Goal: Obtain resource: Download file/media

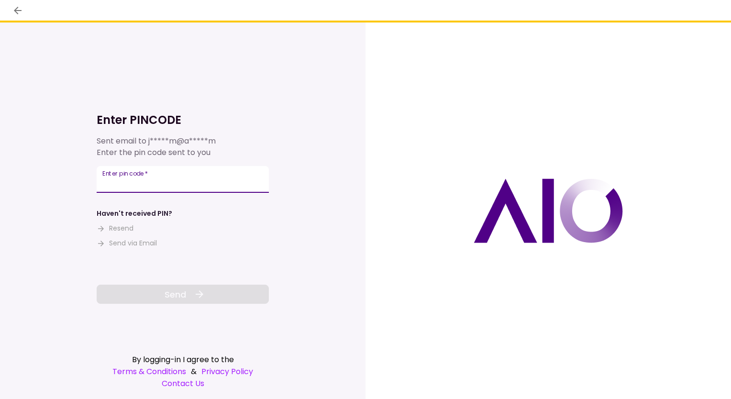
click at [139, 179] on input "Enter pin code   *" at bounding box center [183, 179] width 172 height 27
paste input "******"
type input "******"
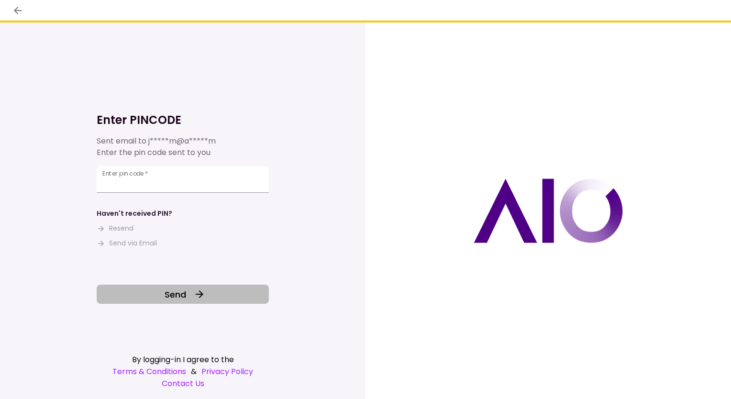
click at [135, 290] on button "Send" at bounding box center [183, 294] width 172 height 19
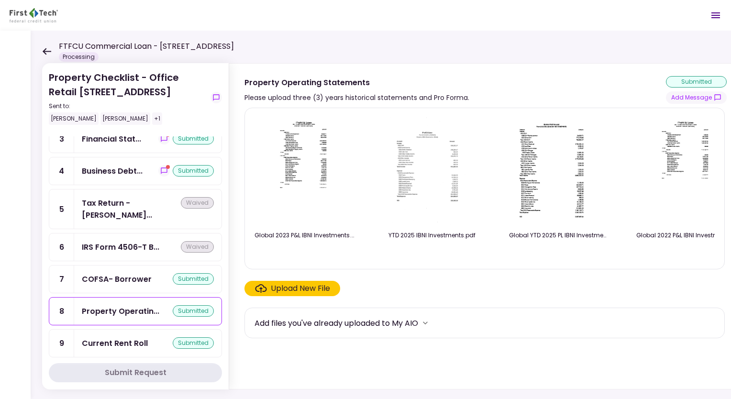
scroll to position [56, 0]
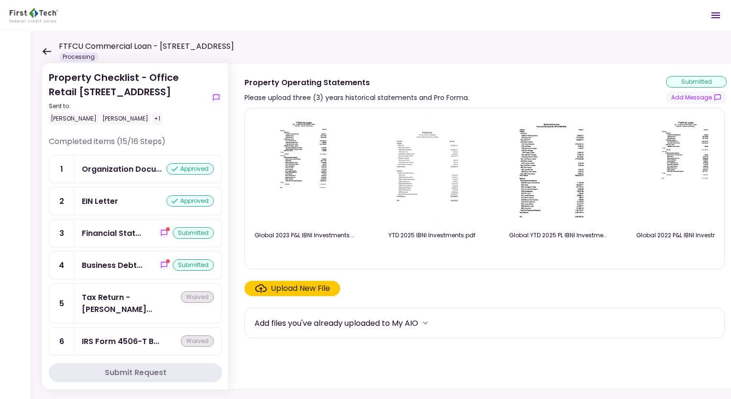
click at [44, 50] on icon at bounding box center [47, 51] width 9 height 7
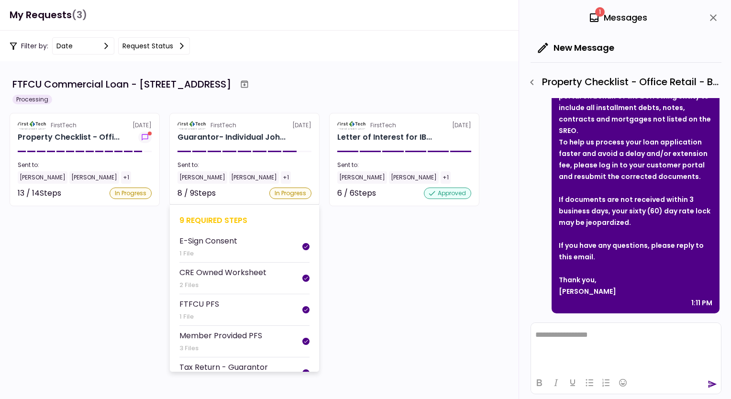
scroll to position [347, 0]
click at [240, 132] on div "Guarantor- Individual Joh..." at bounding box center [232, 137] width 108 height 11
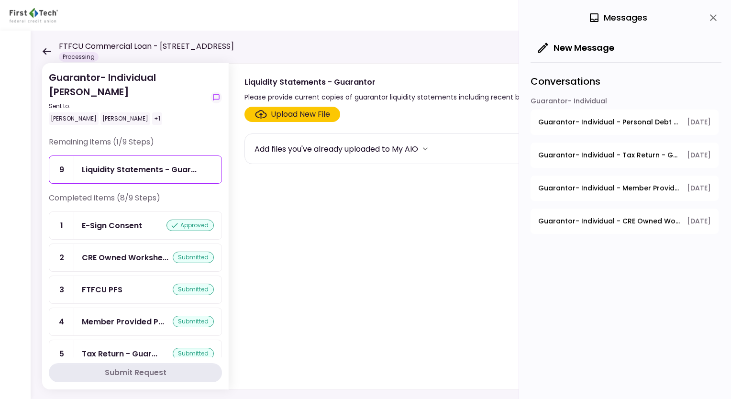
click at [57, 50] on div "FTFCU Commercial Loan - [STREET_ADDRESS] Processing" at bounding box center [138, 51] width 192 height 21
click at [48, 52] on icon at bounding box center [46, 51] width 9 height 7
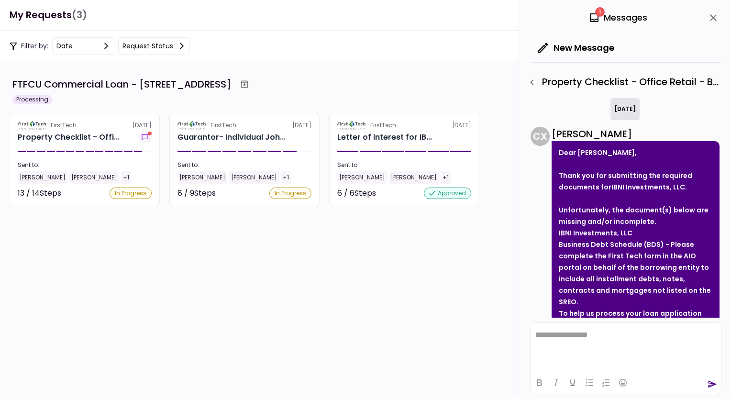
scroll to position [171, 0]
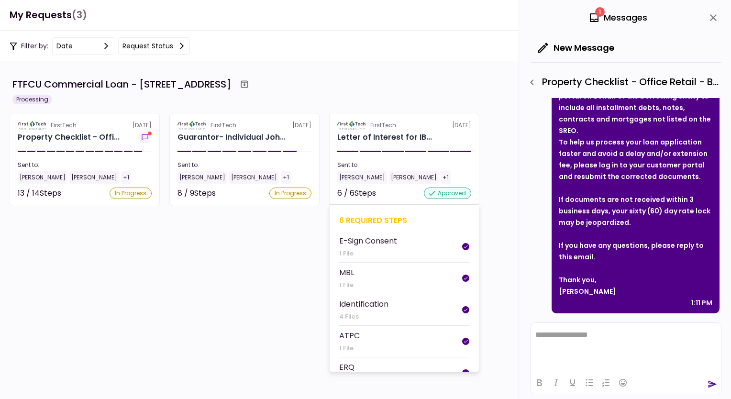
click at [377, 119] on section "FirstTech [DATE] Letter of Interest for IB... Sent to: [PERSON_NAME] Sheffield …" at bounding box center [404, 159] width 150 height 93
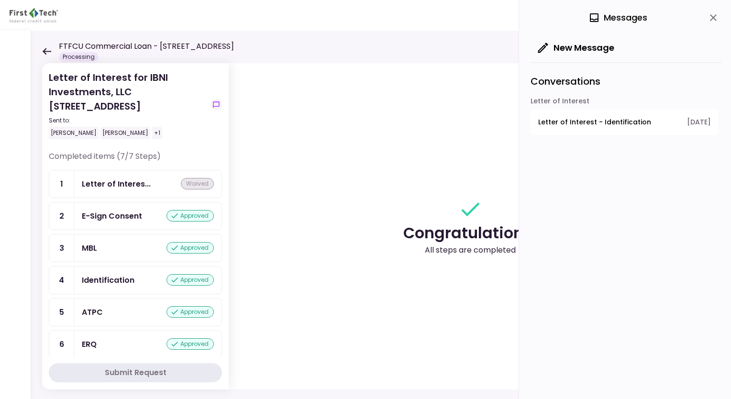
click at [43, 49] on icon at bounding box center [46, 51] width 9 height 7
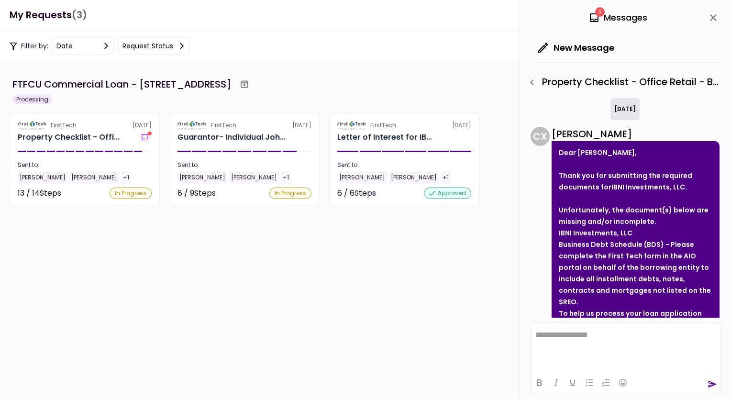
scroll to position [171, 0]
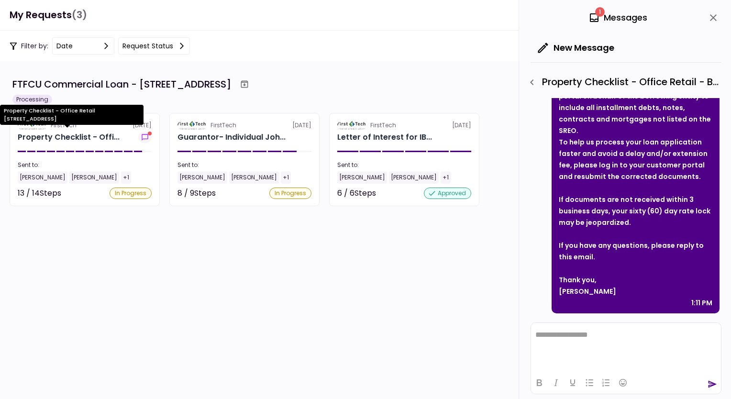
click at [65, 136] on div "Property Checklist - Offi..." at bounding box center [69, 137] width 102 height 11
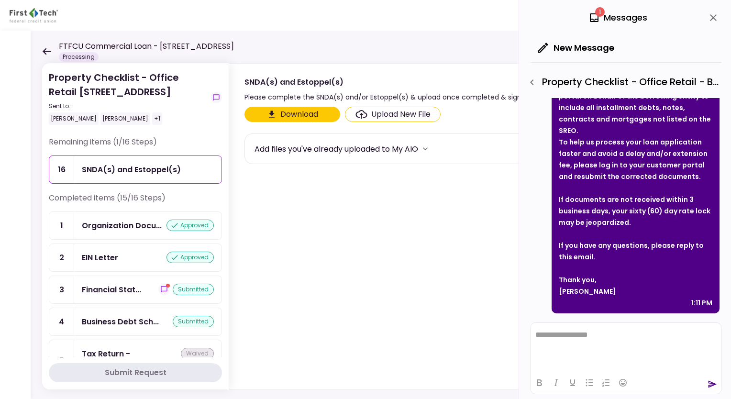
click at [321, 109] on button "Download" at bounding box center [293, 114] width 96 height 15
click at [711, 16] on icon "close" at bounding box center [713, 17] width 7 height 7
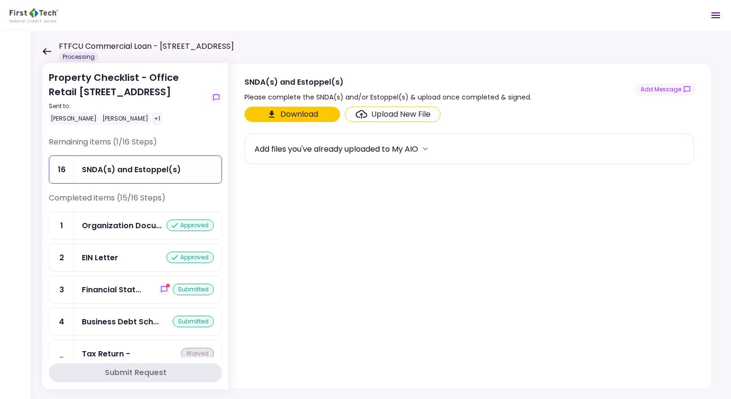
click at [279, 114] on button "Download" at bounding box center [293, 114] width 96 height 15
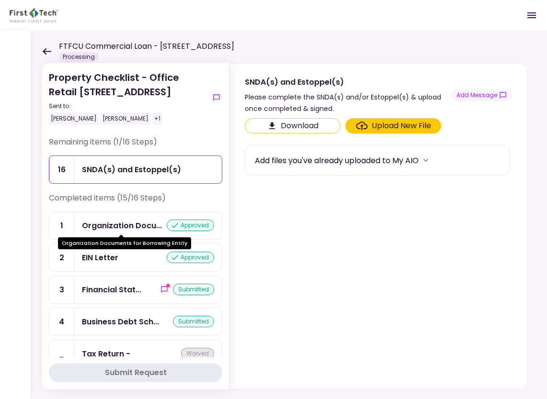
click at [98, 224] on div "Organization Docu..." at bounding box center [122, 226] width 80 height 12
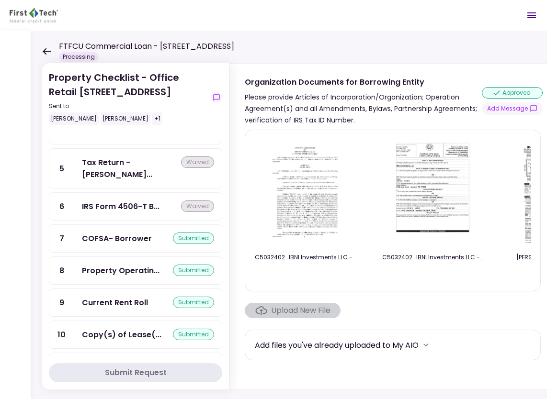
scroll to position [344, 0]
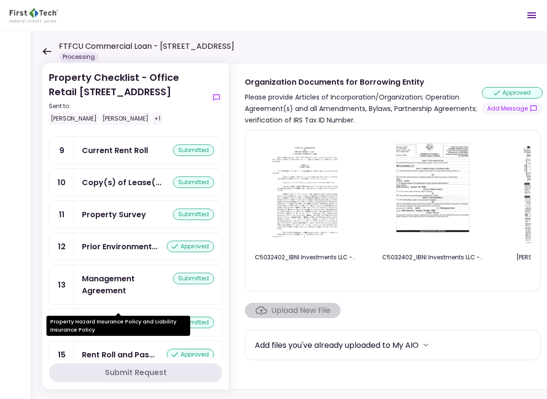
click at [115, 317] on div "Property Hazard I..." at bounding box center [119, 323] width 75 height 12
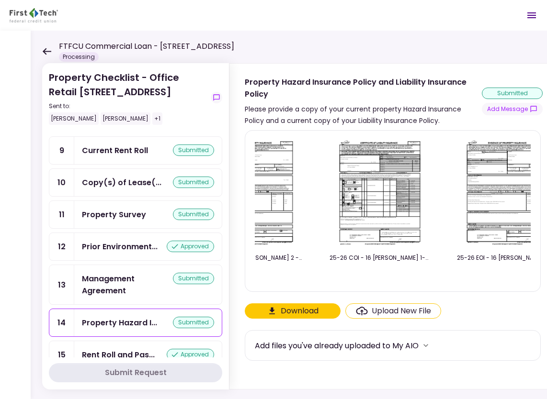
scroll to position [0, 209]
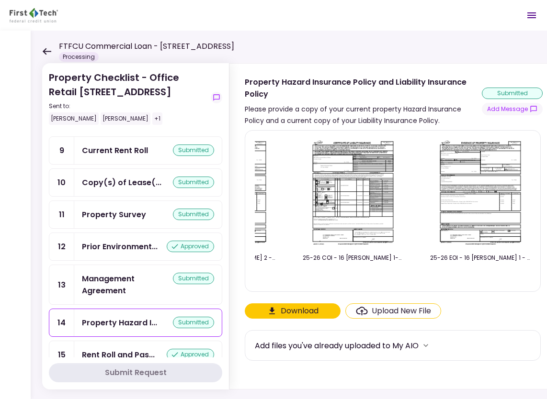
click at [105, 273] on div "Management Agreement" at bounding box center [127, 285] width 91 height 24
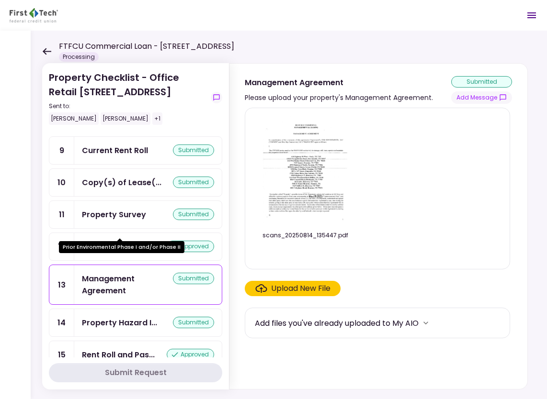
click at [126, 241] on div "Prior Environment..." at bounding box center [120, 247] width 76 height 12
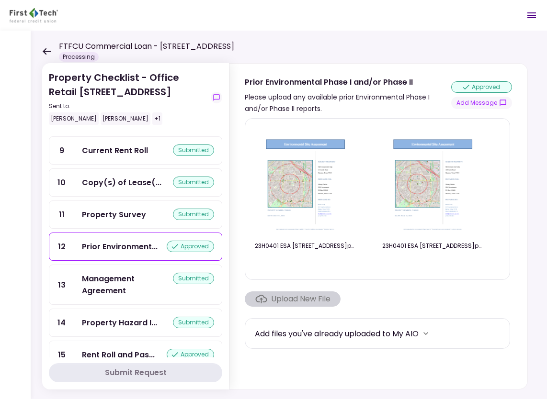
click at [93, 209] on div "Property Survey" at bounding box center [114, 215] width 64 height 12
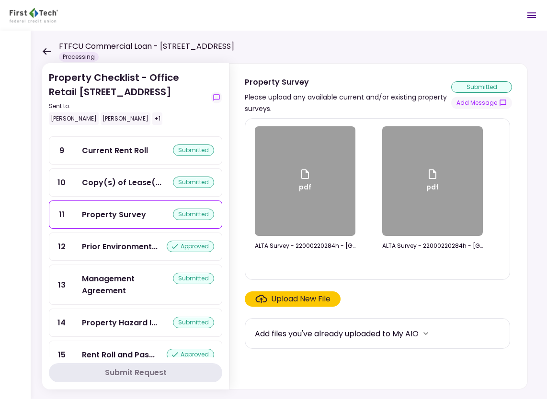
scroll to position [248, 0]
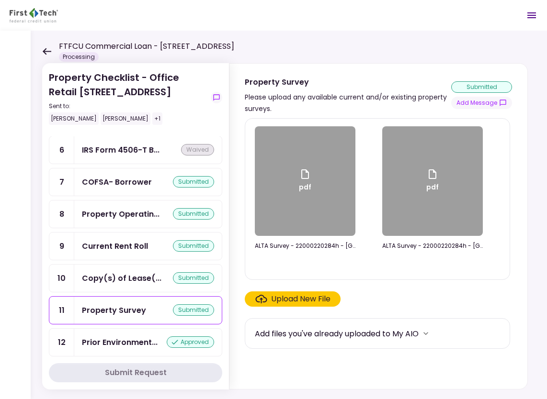
click at [104, 240] on div "Current Rent Roll" at bounding box center [115, 246] width 66 height 12
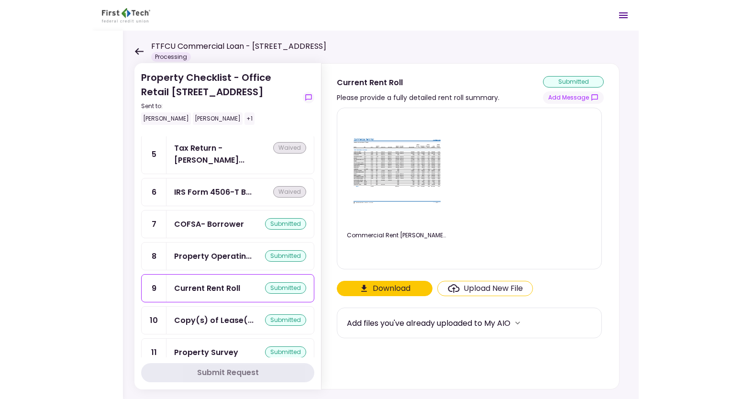
scroll to position [200, 0]
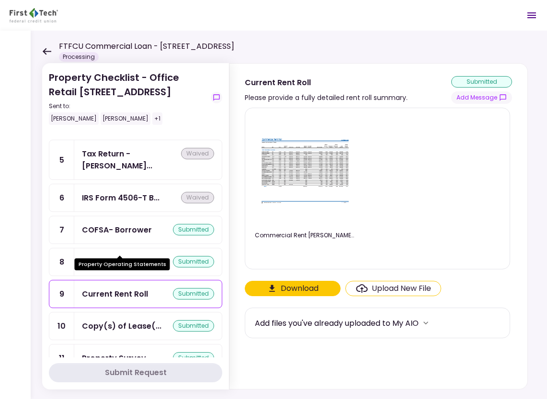
click at [129, 256] on div "Property Operatin..." at bounding box center [121, 262] width 78 height 12
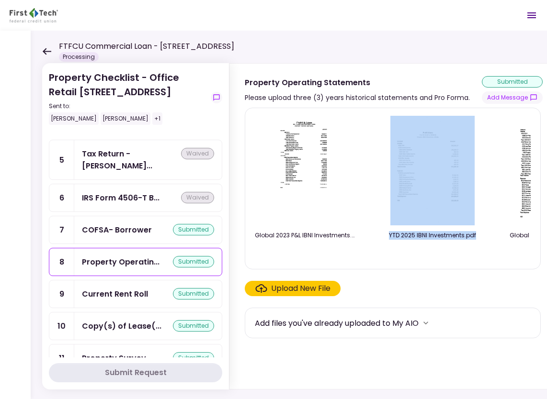
drag, startPoint x: 335, startPoint y: 261, endPoint x: 469, endPoint y: 259, distance: 134.5
click at [469, 259] on div "Global 2023 P&L IBNI Investments.pdf YTD 2025 IBNI Investments.pdf Global YTD 2…" at bounding box center [393, 188] width 276 height 145
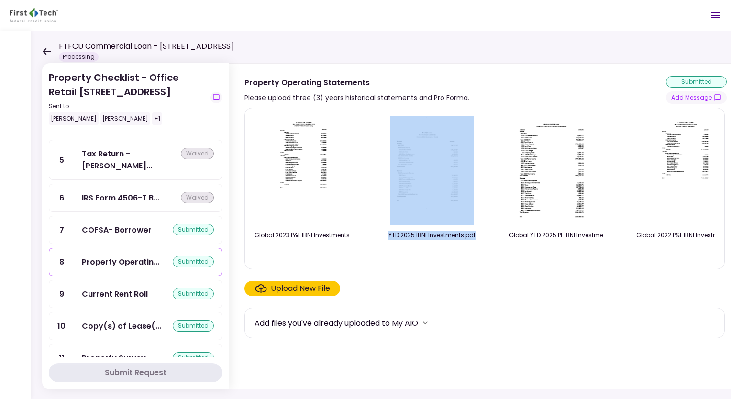
click at [113, 222] on div "COFSA- Borrower submitted" at bounding box center [147, 229] width 147 height 27
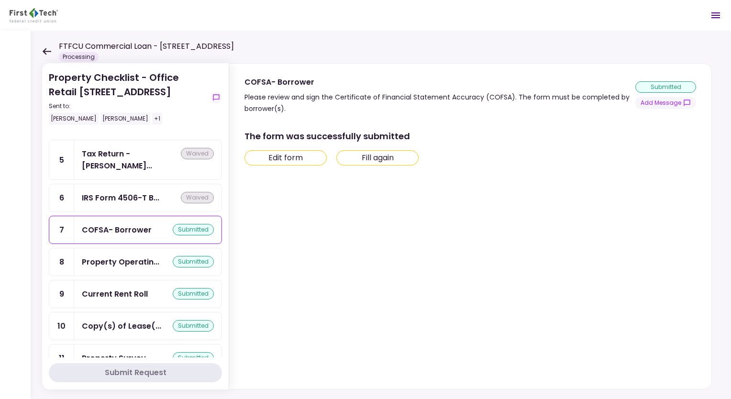
click at [124, 184] on div "IRS Form 4506-T B... waived" at bounding box center [147, 197] width 147 height 27
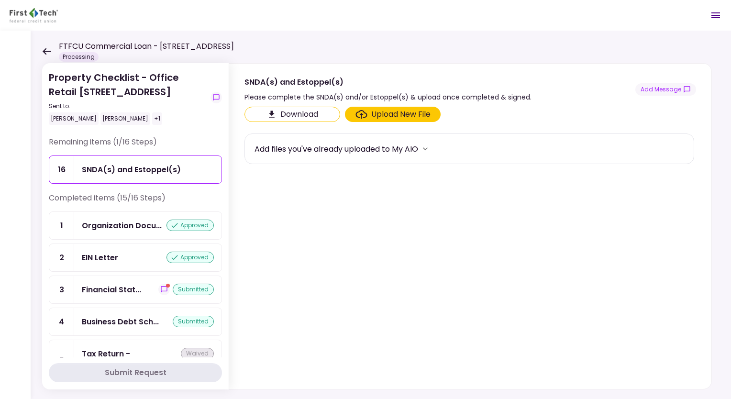
click at [45, 46] on div "FTFCU Commercial Loan - [STREET_ADDRESS] Processing" at bounding box center [138, 51] width 192 height 21
click at [48, 56] on div "FTFCU Commercial Loan - [STREET_ADDRESS] Processing" at bounding box center [138, 51] width 192 height 21
click at [47, 47] on div "FTFCU Commercial Loan - [STREET_ADDRESS] Processing" at bounding box center [138, 51] width 192 height 21
drag, startPoint x: 47, startPoint y: 47, endPoint x: 45, endPoint y: 53, distance: 6.7
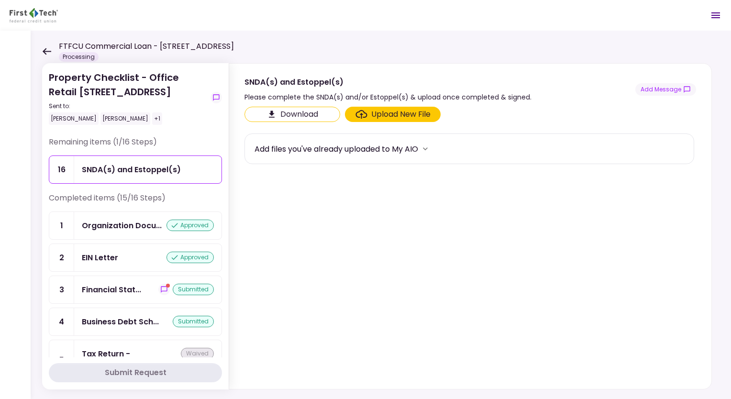
click at [45, 53] on icon at bounding box center [47, 51] width 9 height 7
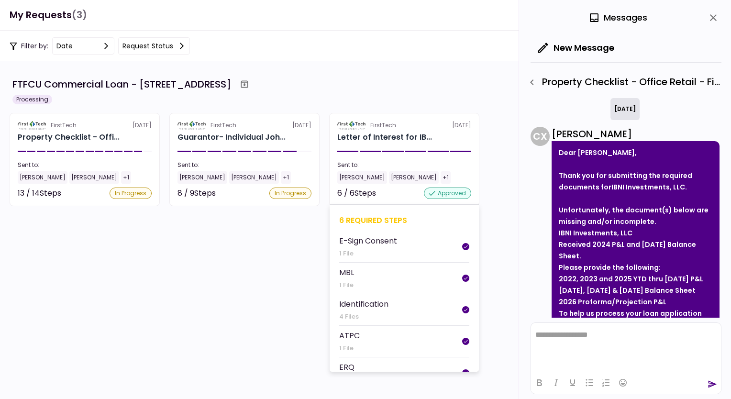
scroll to position [183, 0]
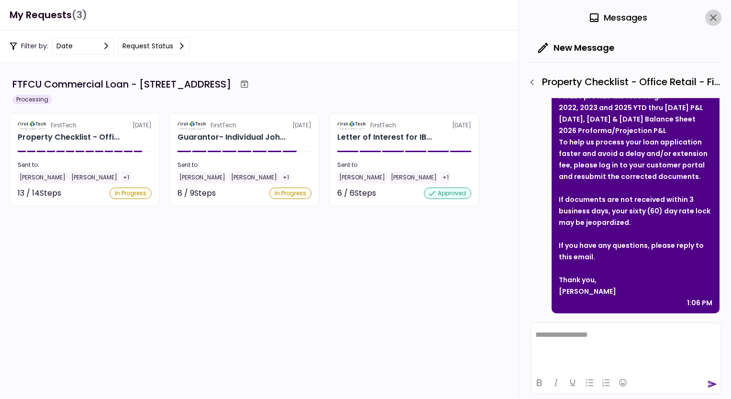
click at [712, 16] on icon "close" at bounding box center [713, 17] width 7 height 7
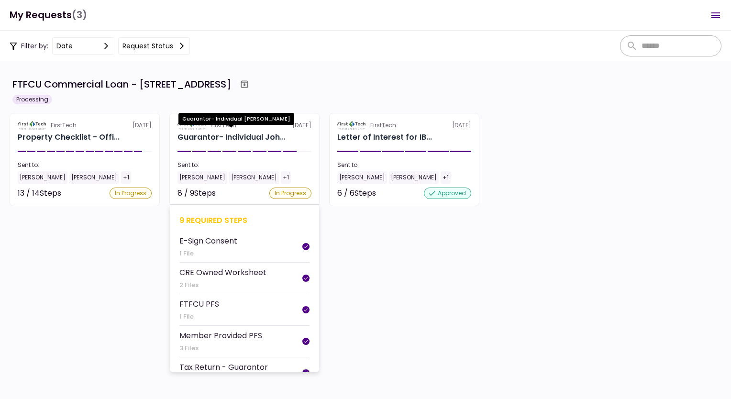
click at [237, 137] on div "Guarantor- Individual Joh..." at bounding box center [232, 137] width 108 height 11
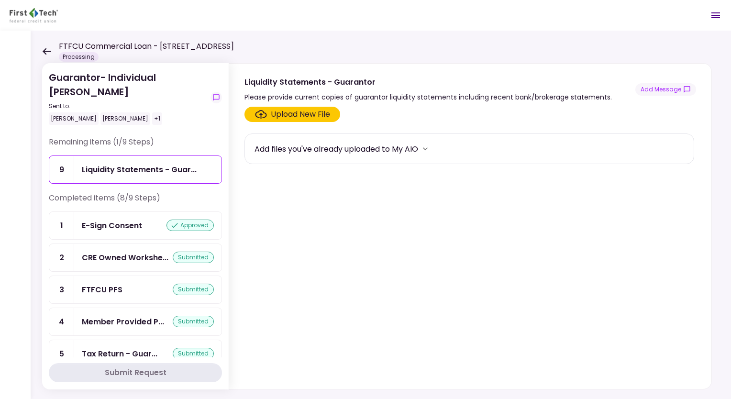
click at [50, 51] on icon at bounding box center [47, 51] width 9 height 7
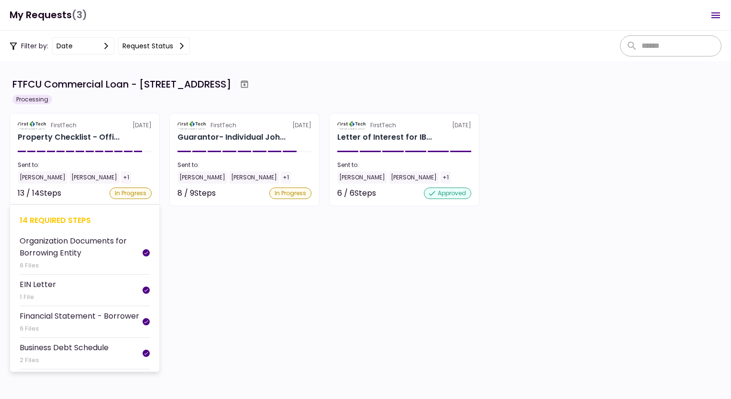
click at [95, 113] on section "FirstTech [DATE] Property Checklist - Offi... Sent to: [PERSON_NAME] [PERSON_NA…" at bounding box center [85, 159] width 150 height 93
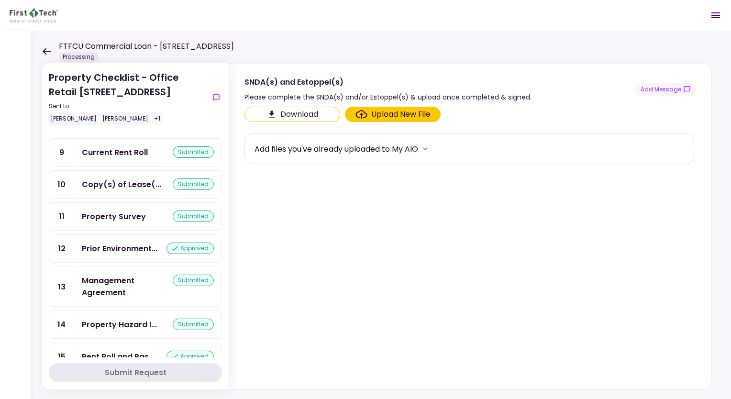
scroll to position [344, 0]
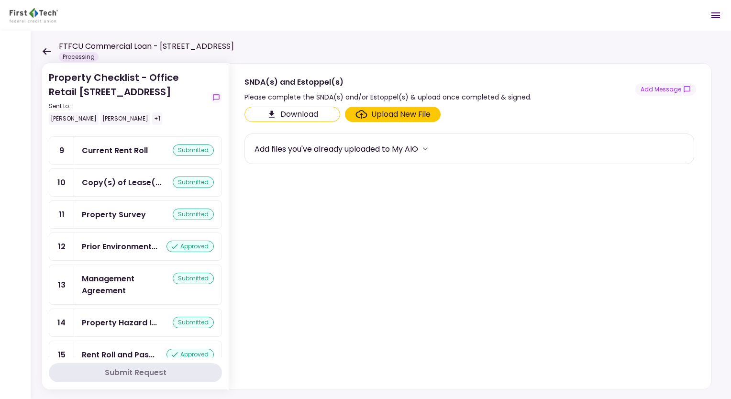
click at [35, 44] on div "Property Checklist - Office Retail [GEOGRAPHIC_DATA] Sent to: [PERSON_NAME] [PE…" at bounding box center [381, 215] width 701 height 369
click at [42, 50] on icon at bounding box center [46, 51] width 9 height 7
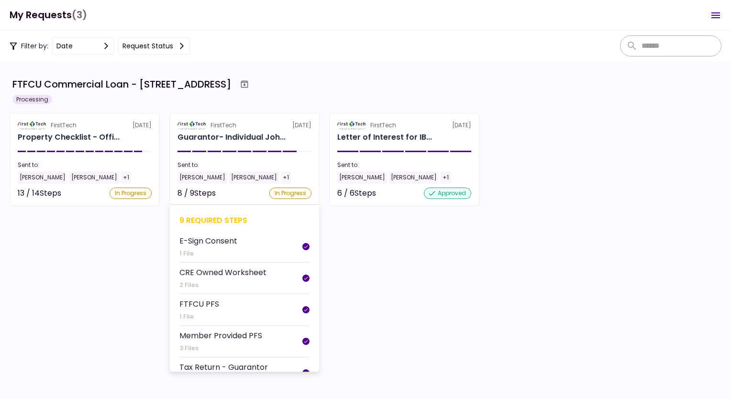
click at [206, 140] on div "Guarantor- Individual Joh..." at bounding box center [232, 137] width 108 height 11
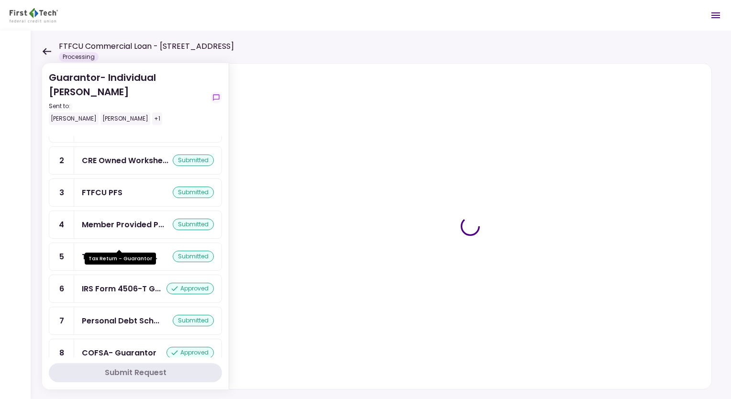
scroll to position [111, 0]
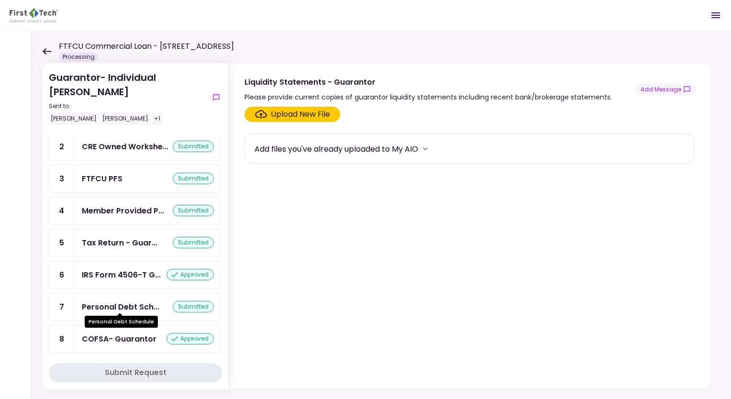
click at [96, 301] on div "Personal Debt Sch..." at bounding box center [121, 307] width 78 height 12
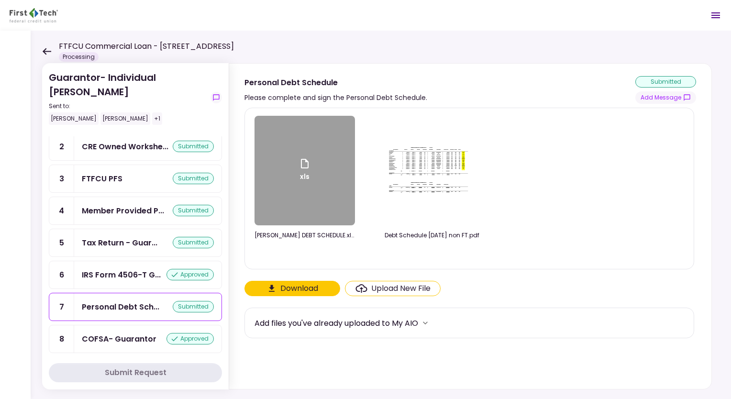
click at [302, 198] on div "xls" at bounding box center [305, 171] width 101 height 110
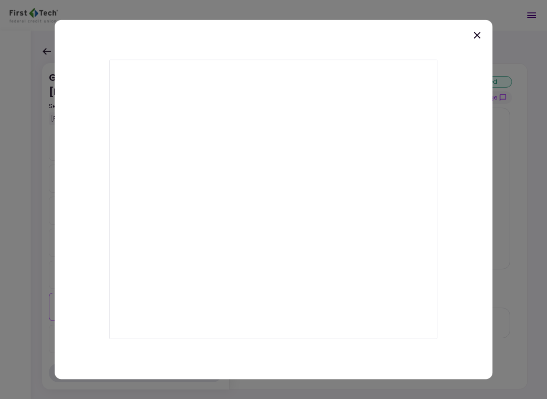
click at [478, 30] on icon at bounding box center [476, 35] width 11 height 11
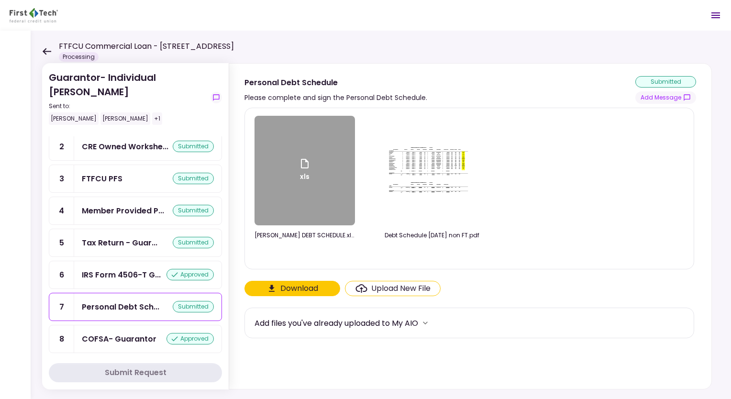
click at [426, 179] on img at bounding box center [432, 171] width 96 height 58
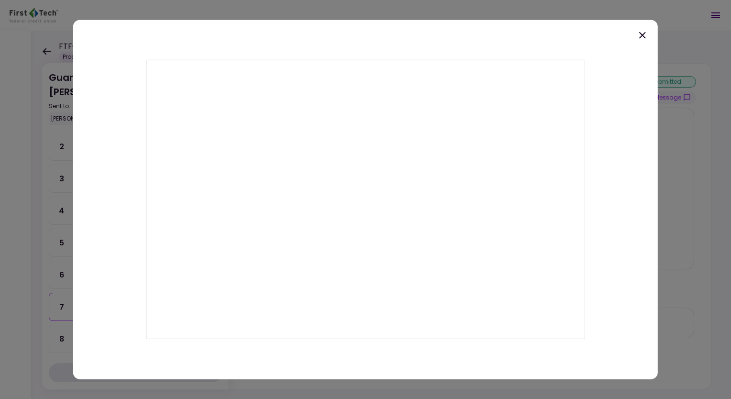
click at [646, 34] on icon at bounding box center [642, 35] width 11 height 11
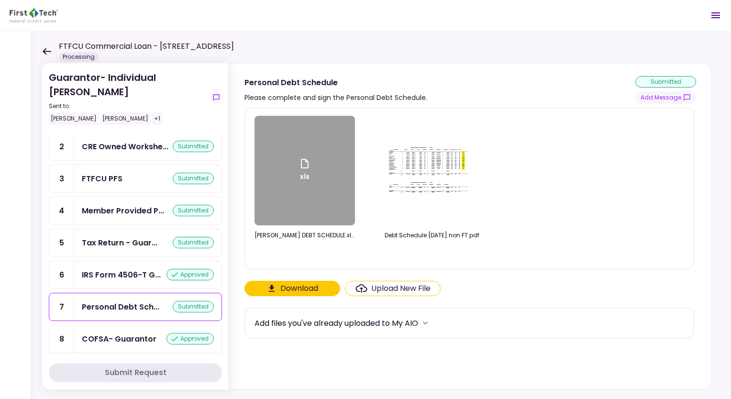
click at [308, 184] on div "xls" at bounding box center [305, 171] width 101 height 110
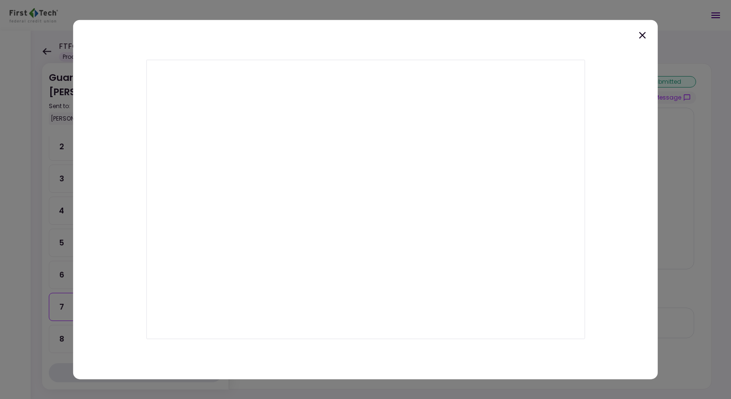
click at [641, 34] on icon at bounding box center [642, 35] width 11 height 11
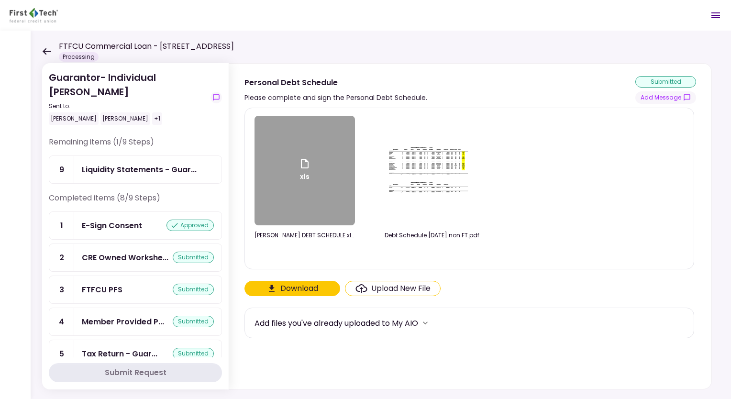
click at [46, 52] on icon at bounding box center [46, 51] width 9 height 7
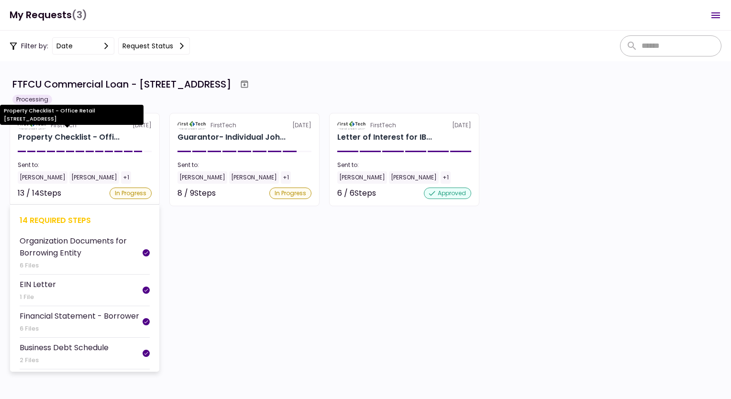
click at [85, 139] on div "Property Checklist - Offi..." at bounding box center [69, 137] width 102 height 11
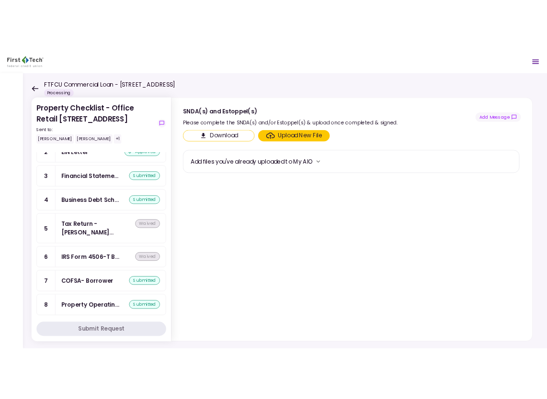
scroll to position [56, 0]
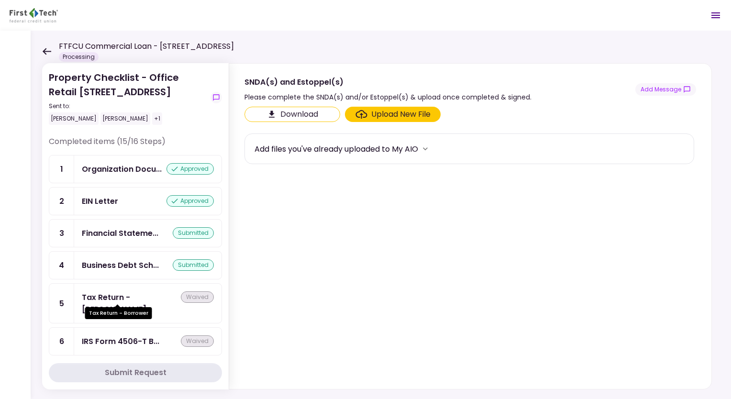
click at [118, 296] on div "Tax Return - [PERSON_NAME]..." at bounding box center [131, 303] width 99 height 24
click at [123, 292] on div "Tax Return - [PERSON_NAME]..." at bounding box center [131, 303] width 99 height 24
click at [283, 114] on button "Download" at bounding box center [293, 114] width 96 height 15
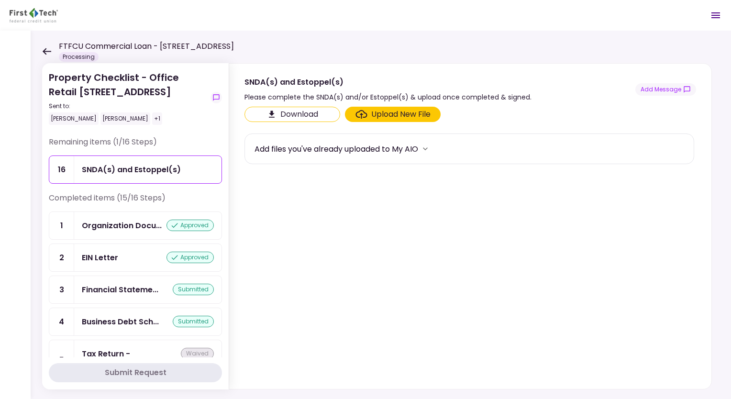
click at [43, 50] on icon at bounding box center [46, 51] width 9 height 7
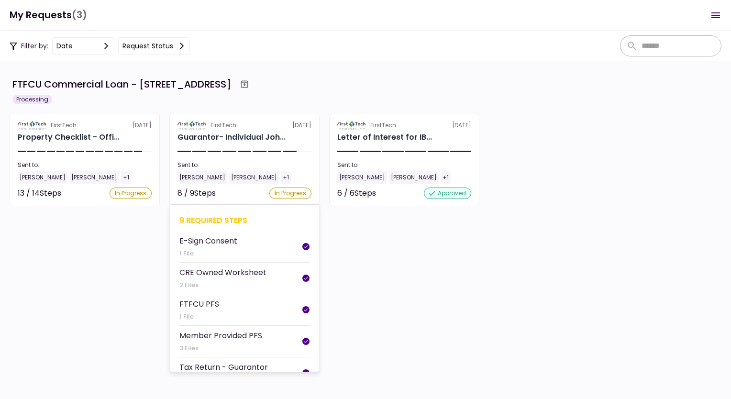
click at [224, 131] on section "FirstTech [DATE] Guarantor- Individual Joh... Sent to: [PERSON_NAME] [PERSON_NA…" at bounding box center [244, 159] width 150 height 93
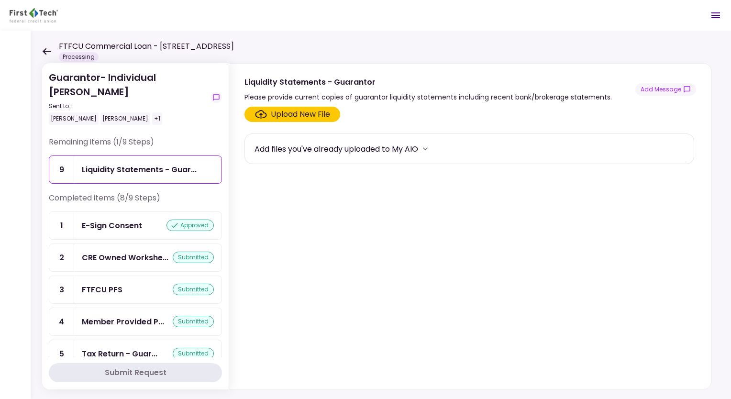
scroll to position [48, 0]
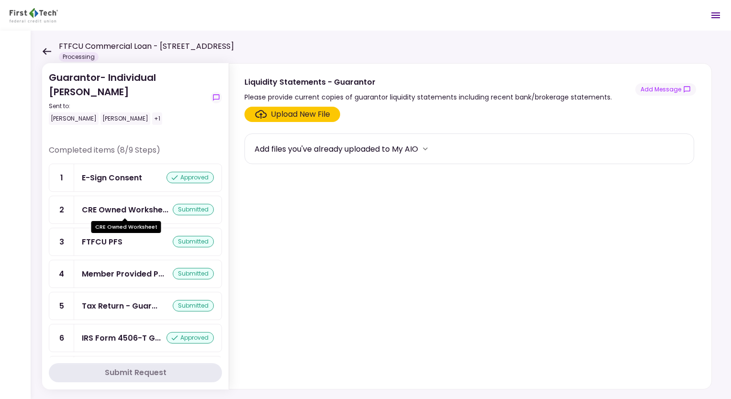
click at [136, 208] on div "CRE Owned Workshe..." at bounding box center [125, 210] width 87 height 12
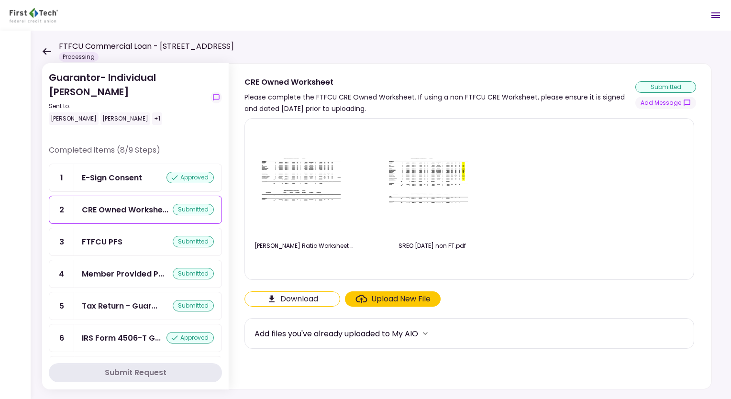
click at [319, 184] on img at bounding box center [305, 181] width 96 height 58
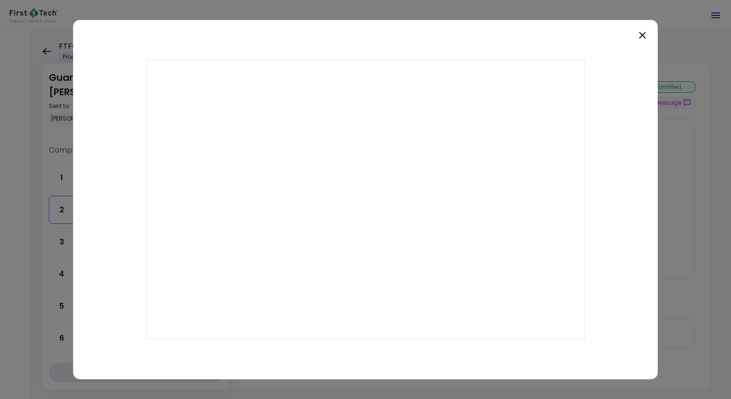
click at [643, 39] on icon at bounding box center [642, 35] width 11 height 11
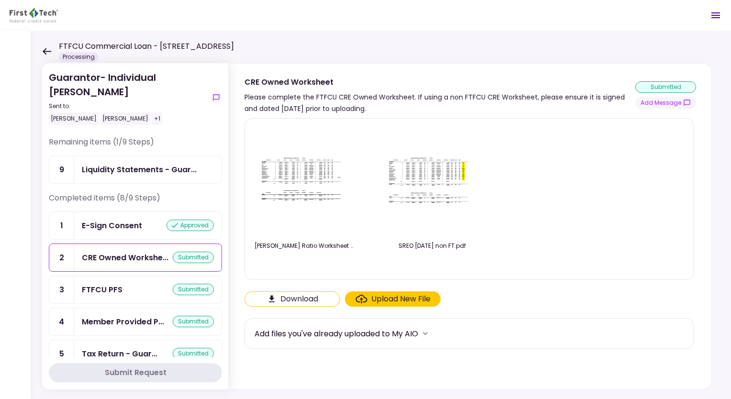
click at [46, 51] on icon at bounding box center [47, 51] width 9 height 7
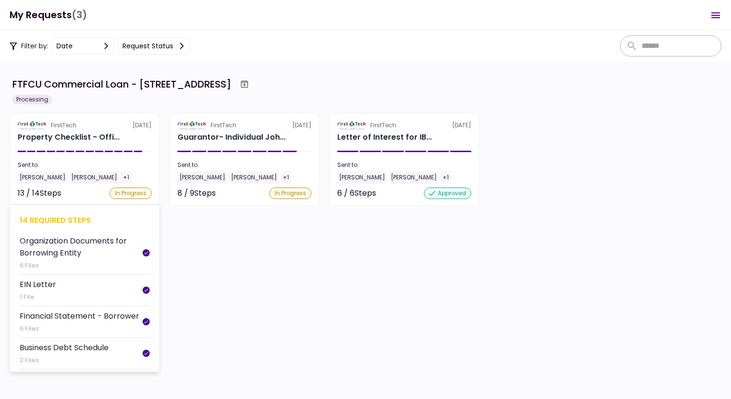
click at [59, 128] on div "FirstTech" at bounding box center [64, 125] width 26 height 9
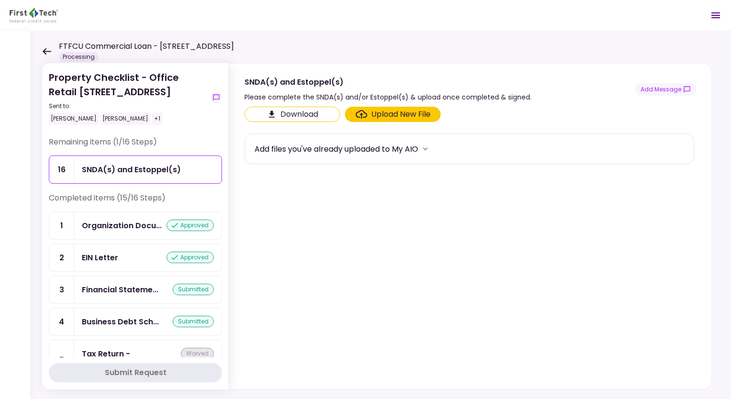
click at [48, 53] on icon at bounding box center [46, 51] width 9 height 7
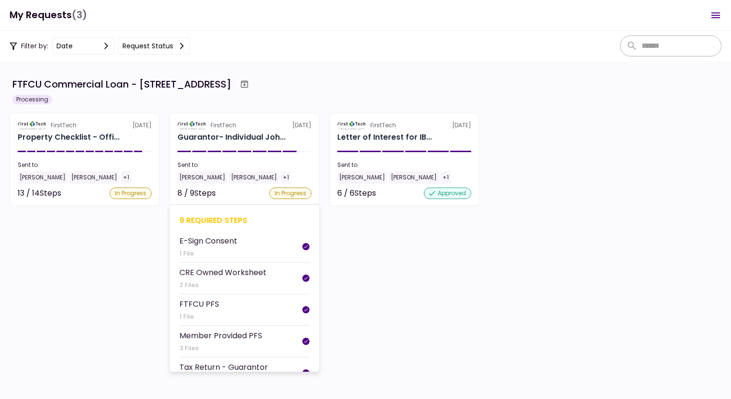
click at [278, 118] on section "FirstTech [DATE] Guarantor- Individual Joh... Sent to: [PERSON_NAME] [PERSON_NA…" at bounding box center [244, 159] width 150 height 93
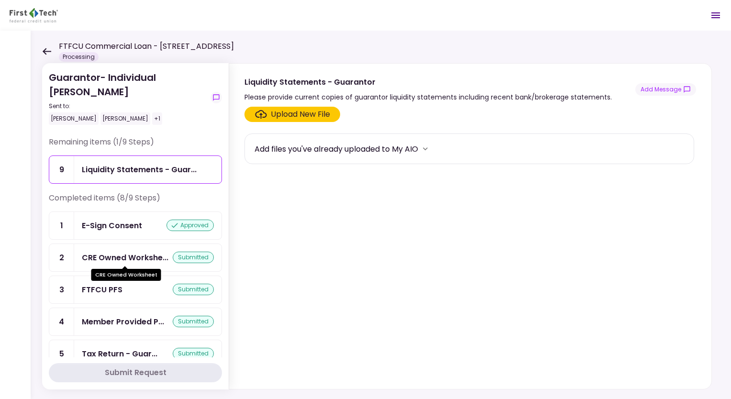
click at [120, 258] on div "CRE Owned Workshe..." at bounding box center [125, 258] width 87 height 12
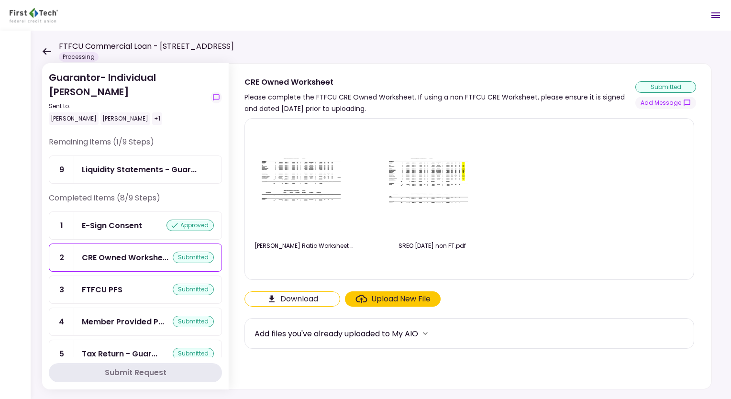
click at [312, 297] on button "Download" at bounding box center [293, 298] width 96 height 15
click at [46, 48] on icon at bounding box center [46, 51] width 9 height 7
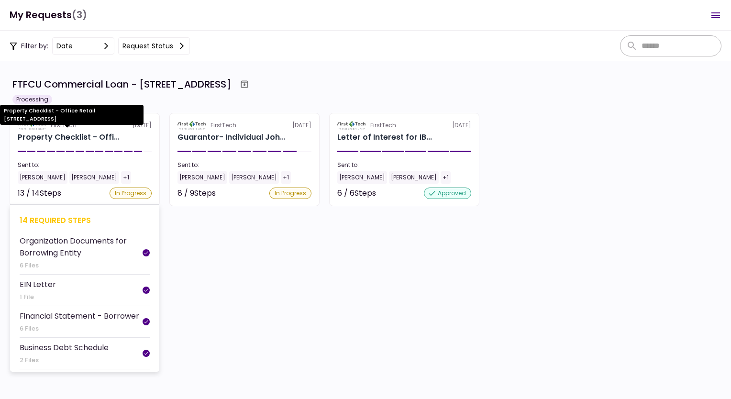
click at [82, 140] on div "Property Checklist - Offi..." at bounding box center [69, 137] width 102 height 11
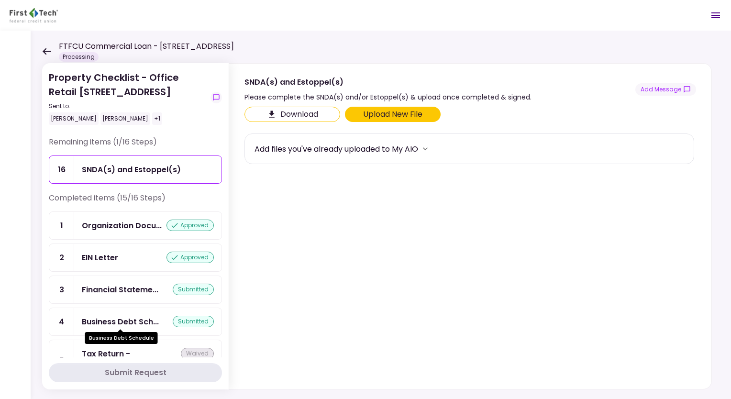
click at [104, 321] on div "Business Debt Sch..." at bounding box center [120, 322] width 77 height 12
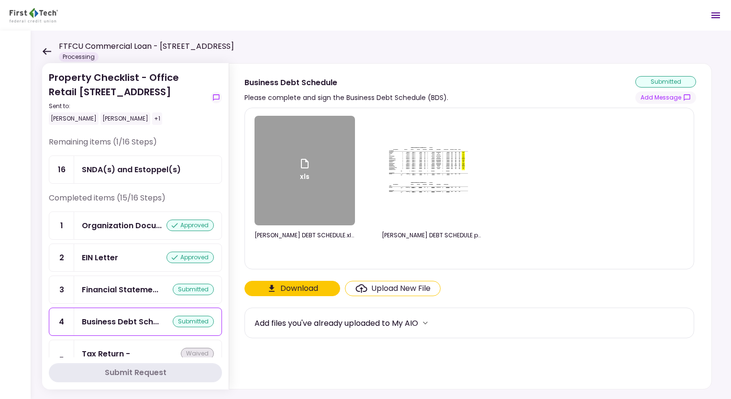
click at [319, 247] on div at bounding box center [305, 252] width 101 height 13
click at [312, 201] on div "xls" at bounding box center [305, 171] width 101 height 110
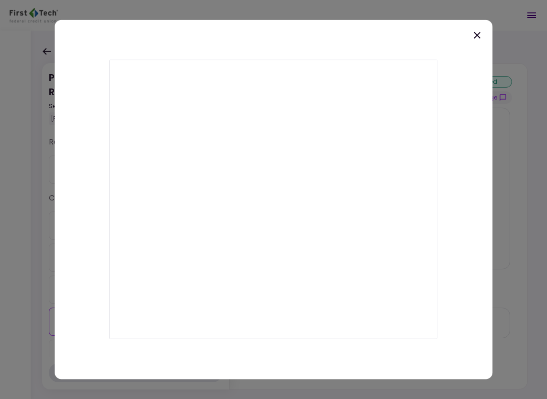
click at [481, 34] on icon at bounding box center [476, 35] width 11 height 11
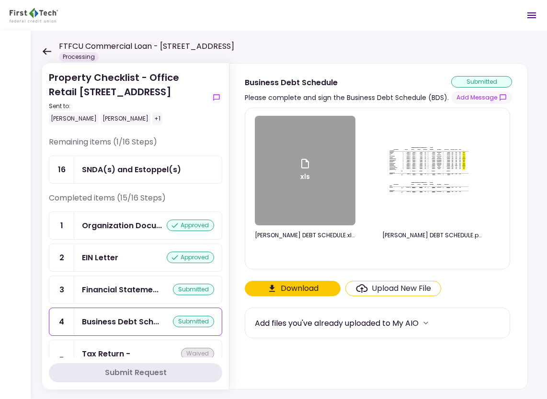
click at [298, 290] on button "Download" at bounding box center [293, 288] width 96 height 15
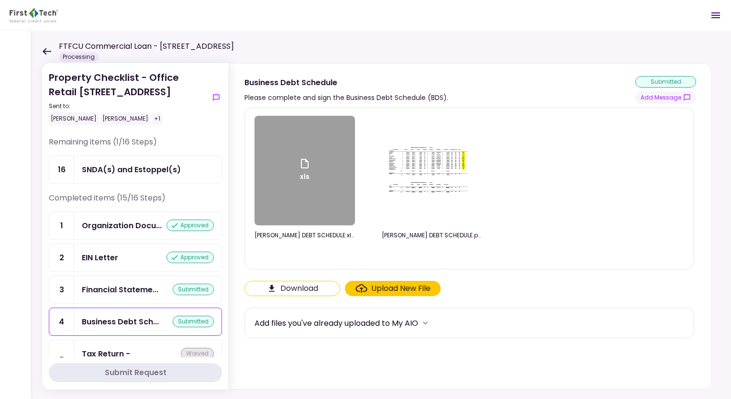
click at [418, 185] on img at bounding box center [432, 171] width 96 height 58
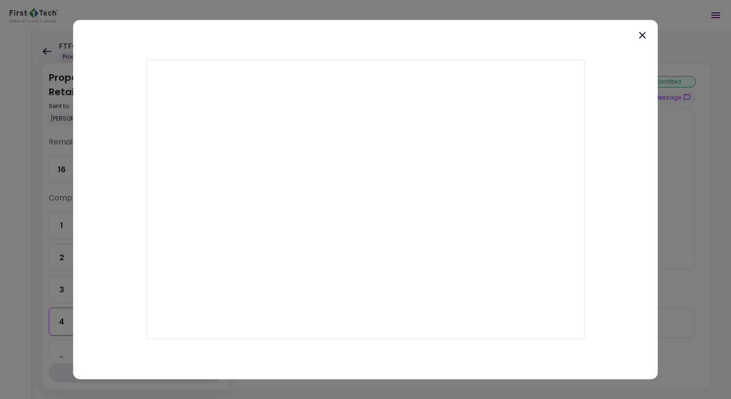
click at [643, 37] on icon at bounding box center [642, 35] width 11 height 11
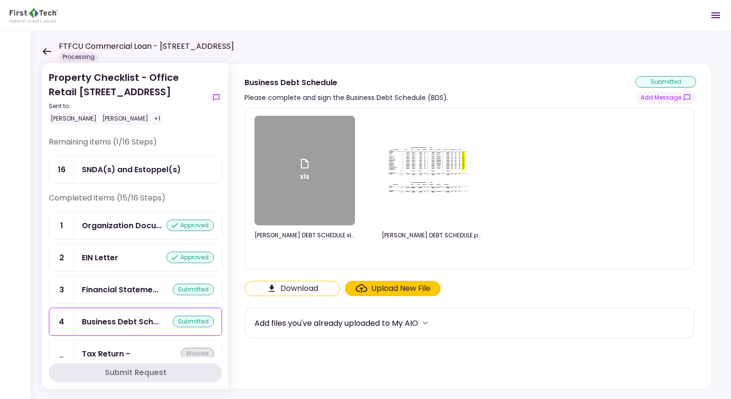
click at [288, 212] on div "xls" at bounding box center [305, 171] width 101 height 110
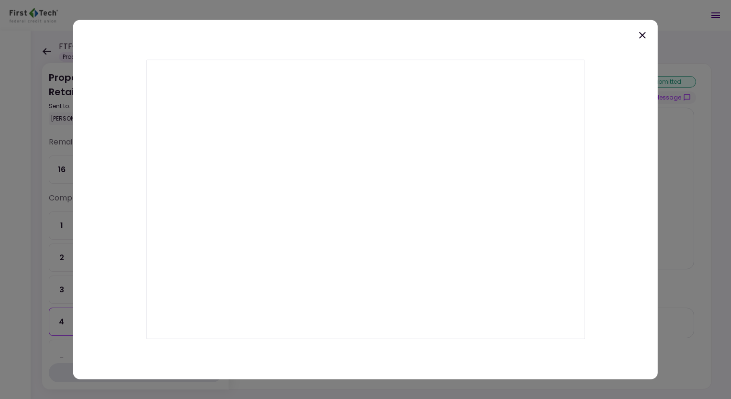
click at [639, 40] on icon at bounding box center [642, 35] width 11 height 11
